Goal: Find specific page/section

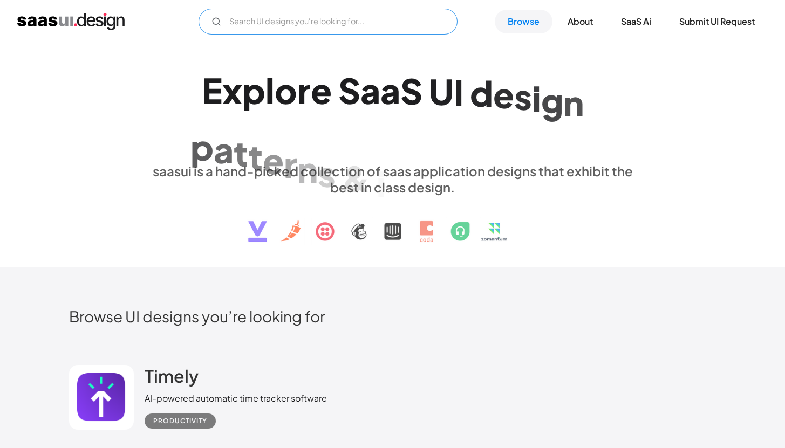
click at [407, 19] on input "Email Form" at bounding box center [328, 22] width 259 height 26
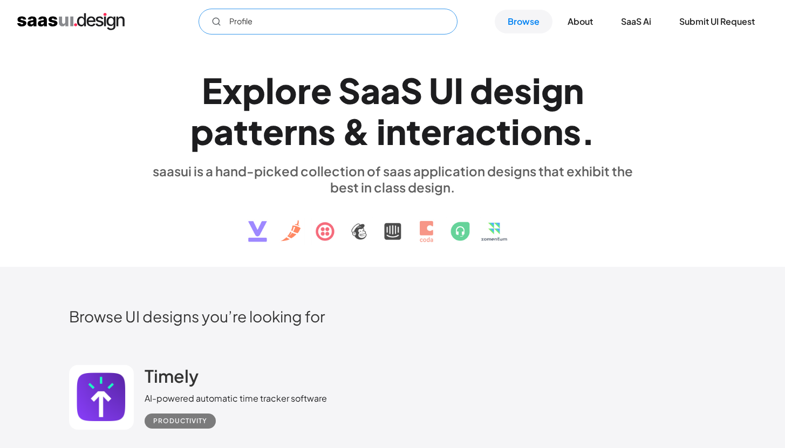
click at [371, 28] on input "Profile" at bounding box center [328, 22] width 259 height 26
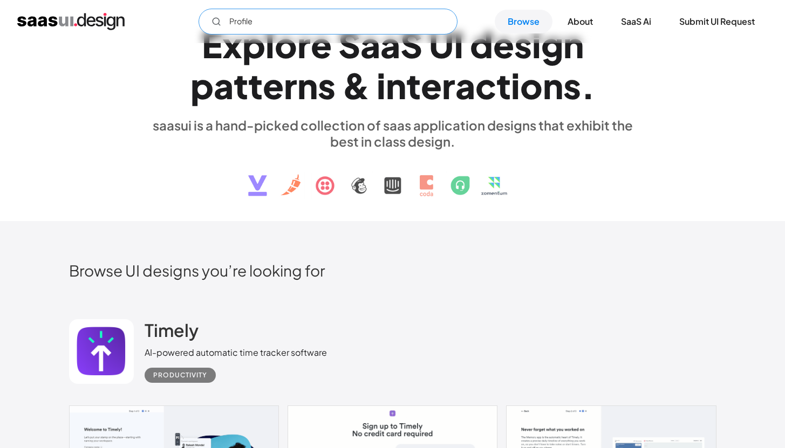
scroll to position [561, 0]
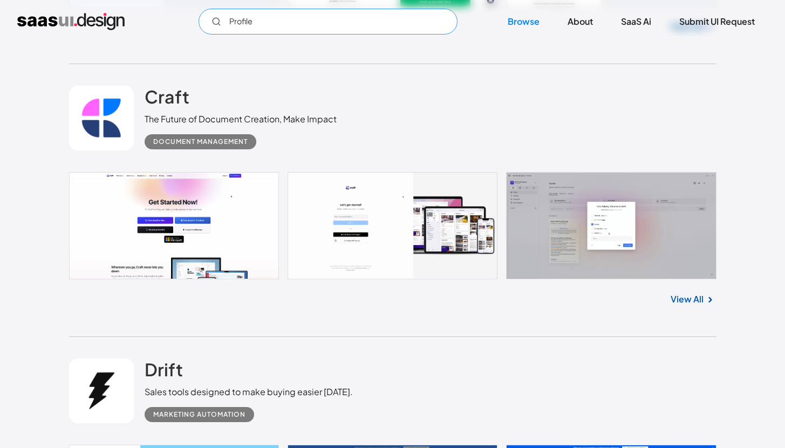
type input "Profile"
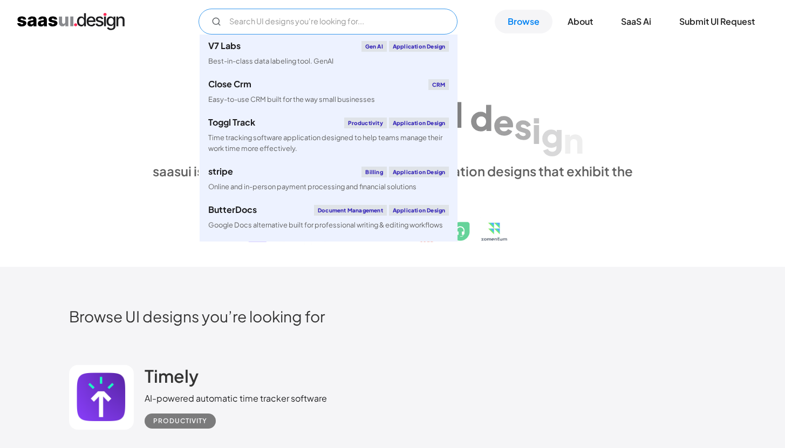
click at [277, 23] on input "Email Form" at bounding box center [328, 22] width 259 height 26
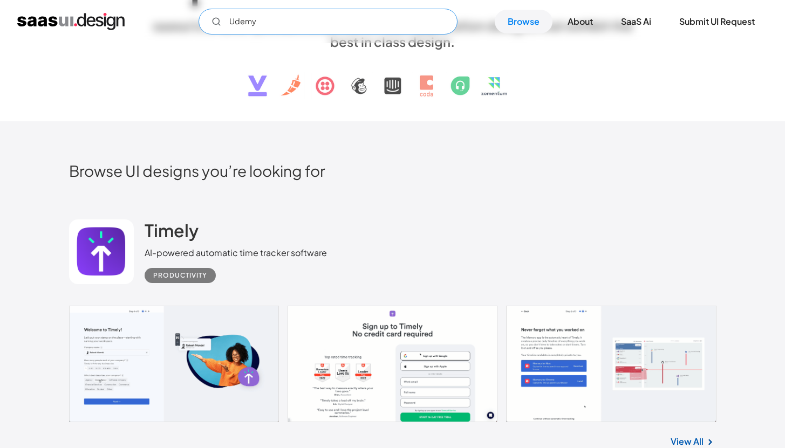
scroll to position [318, 0]
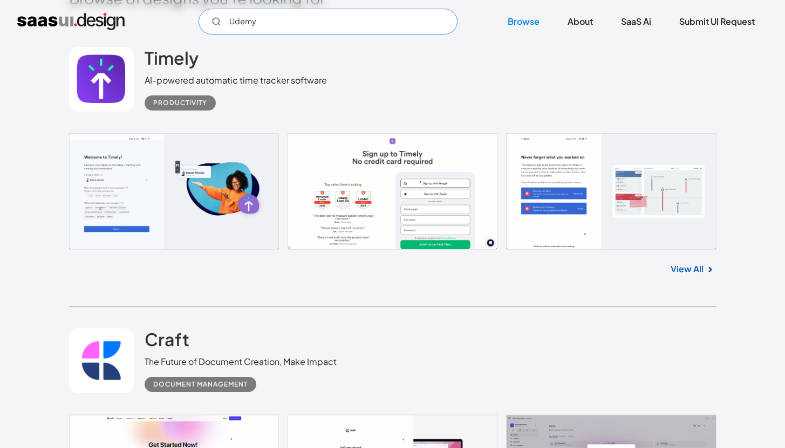
click at [332, 28] on input "Udemy" at bounding box center [328, 22] width 259 height 26
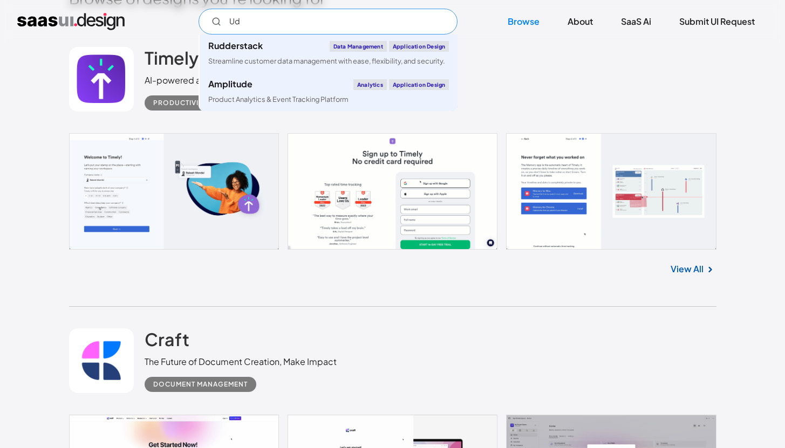
type input "U"
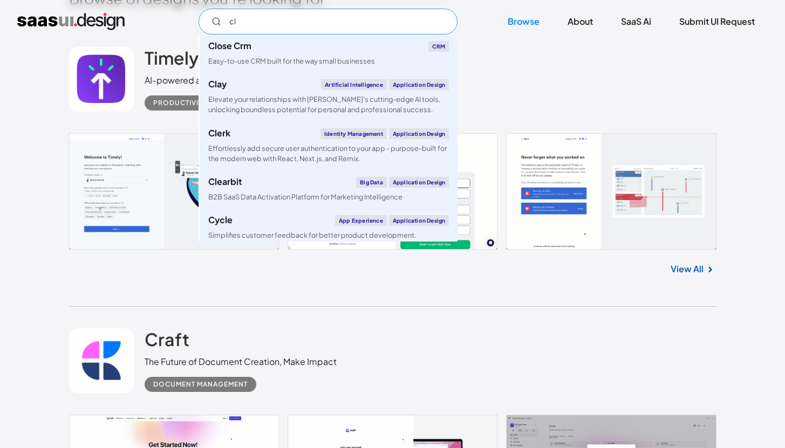
type input "c"
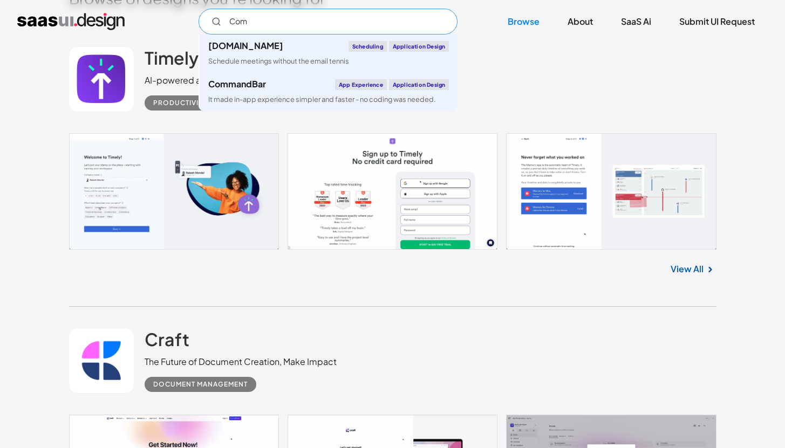
scroll to position [0, 0]
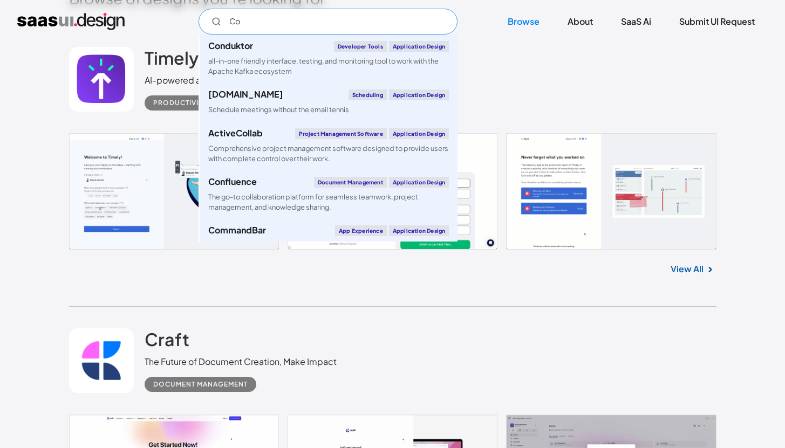
type input "C"
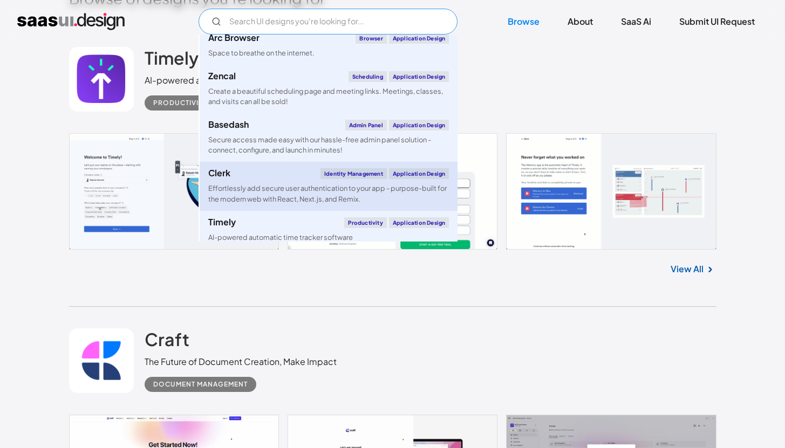
scroll to position [1124, 0]
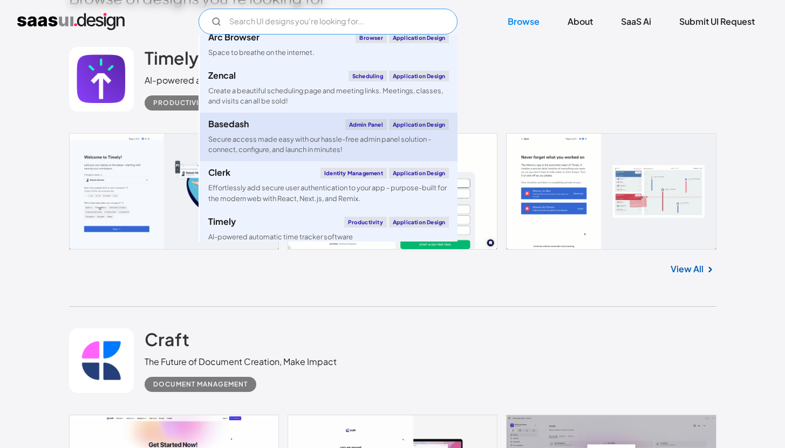
click at [323, 149] on div "Secure access made easy with our hassle-free admin panel solution - connect, co…" at bounding box center [328, 144] width 241 height 21
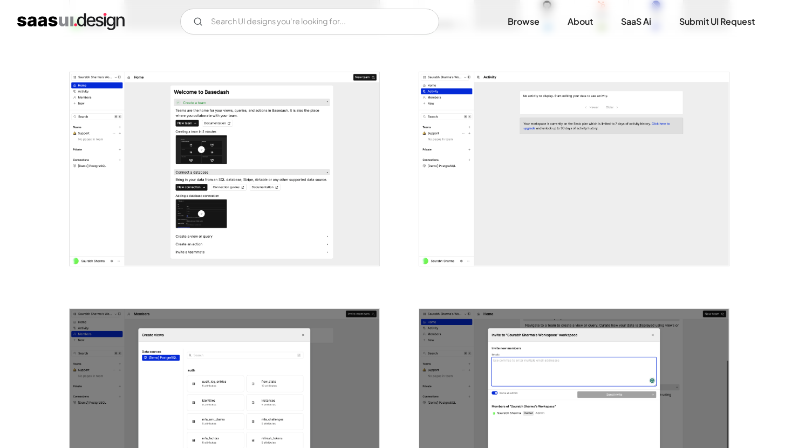
scroll to position [1128, 0]
